Goal: Browse casually: Explore the website without a specific task or goal

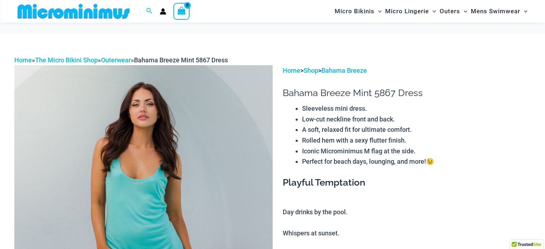
scroll to position [36, 0]
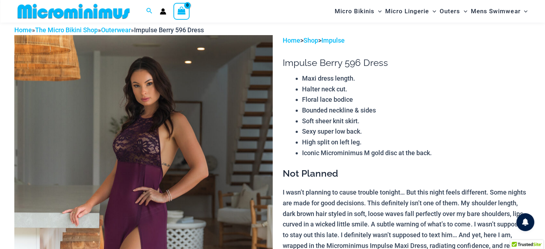
scroll to position [29, 0]
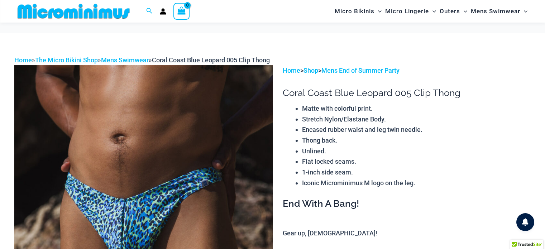
scroll to position [30, 0]
